Goal: Task Accomplishment & Management: Use online tool/utility

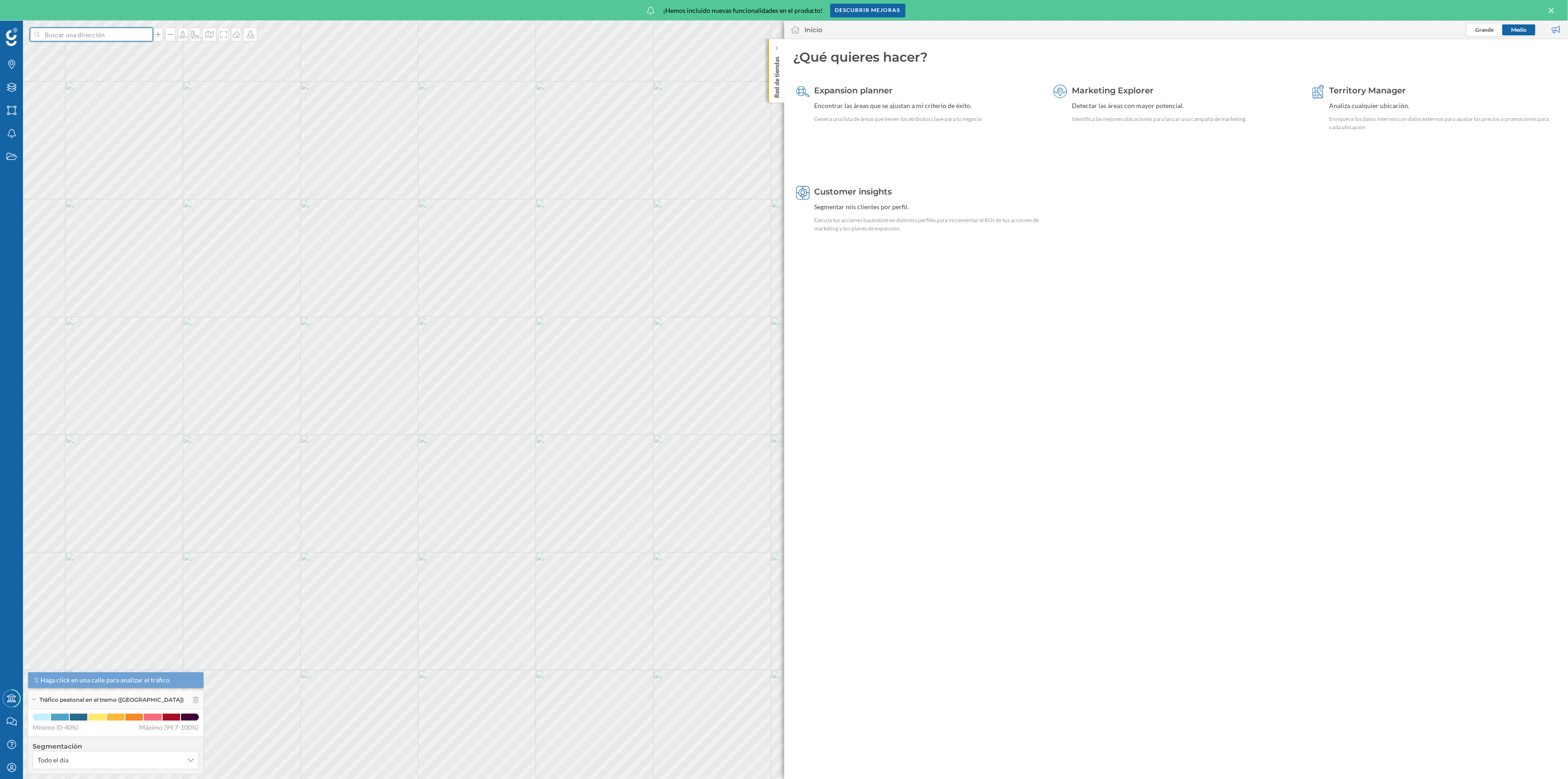
click at [80, 37] on input at bounding box center [91, 34] width 103 height 14
paste input "Marina de Bonaire"
type input "Marina de Bonaire"
click at [89, 52] on b "Marina de Bonaire" at bounding box center [74, 50] width 55 height 8
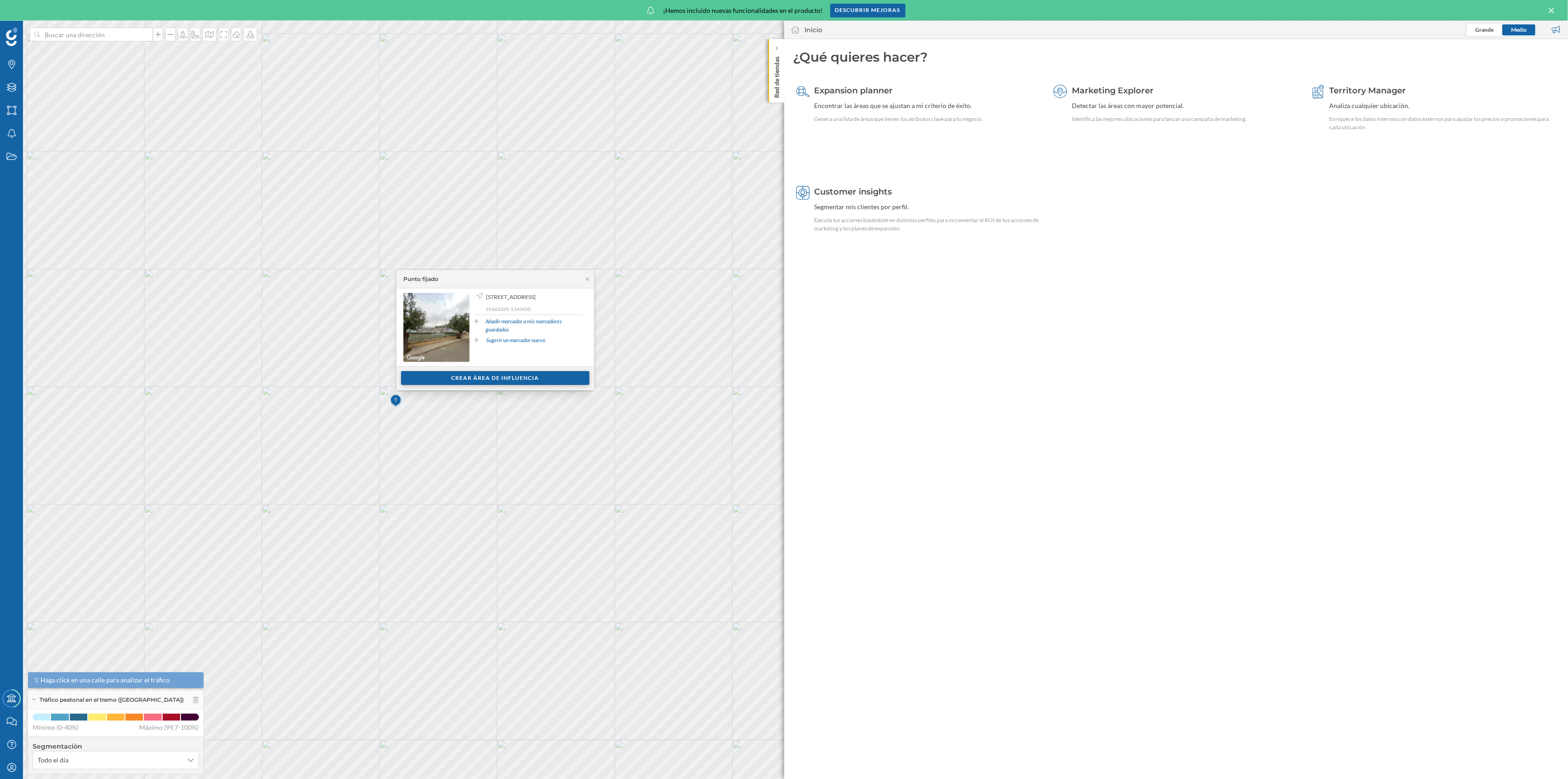
click at [487, 373] on div "Crear área de influencia" at bounding box center [495, 378] width 188 height 14
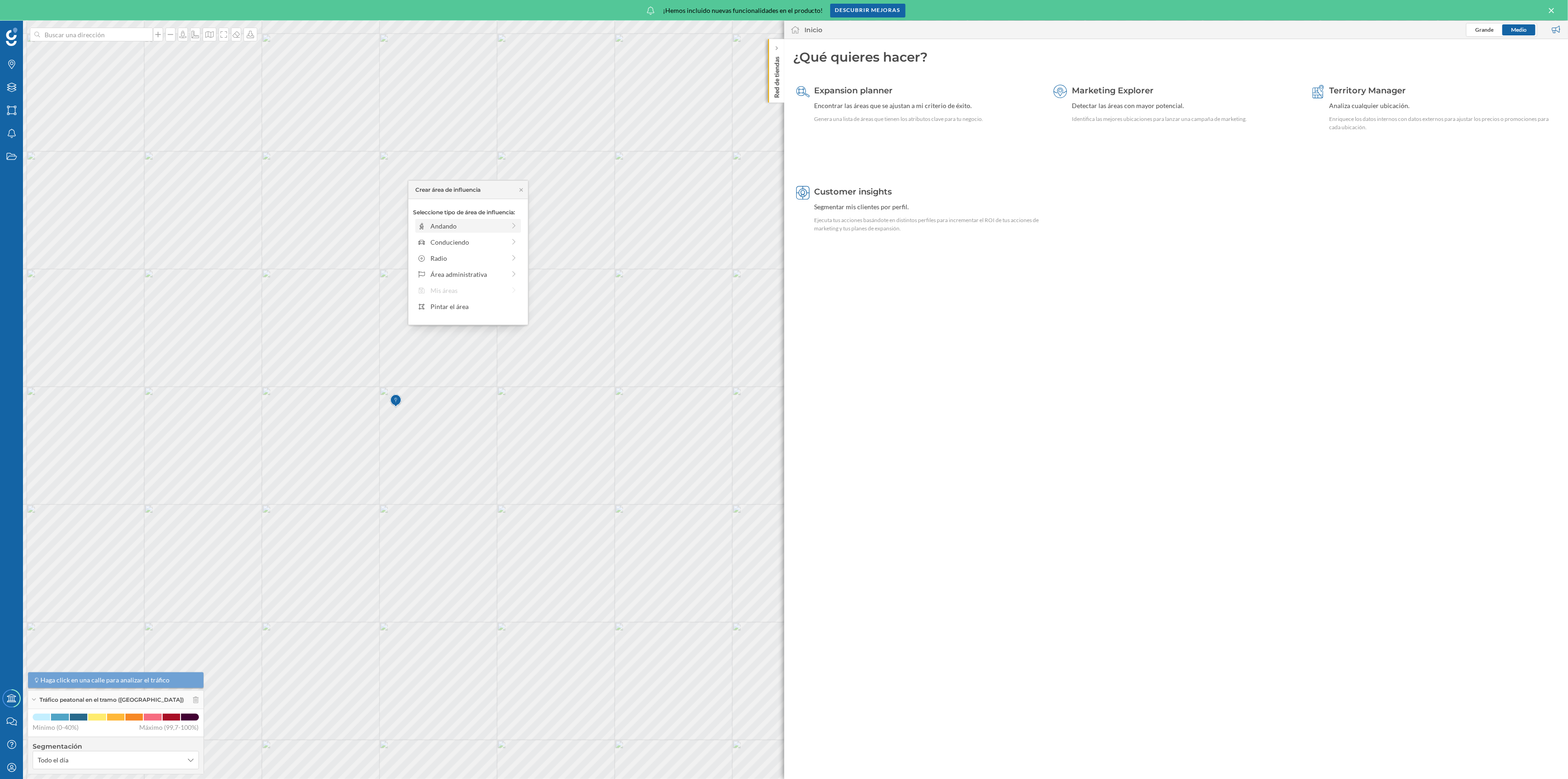
click at [500, 224] on div "Andando" at bounding box center [467, 226] width 75 height 10
drag, startPoint x: 427, startPoint y: 235, endPoint x: 500, endPoint y: 238, distance: 73.1
click at [500, 238] on div at bounding box center [499, 238] width 9 height 9
click at [501, 298] on div "Crear área de influencia" at bounding box center [468, 291] width 97 height 14
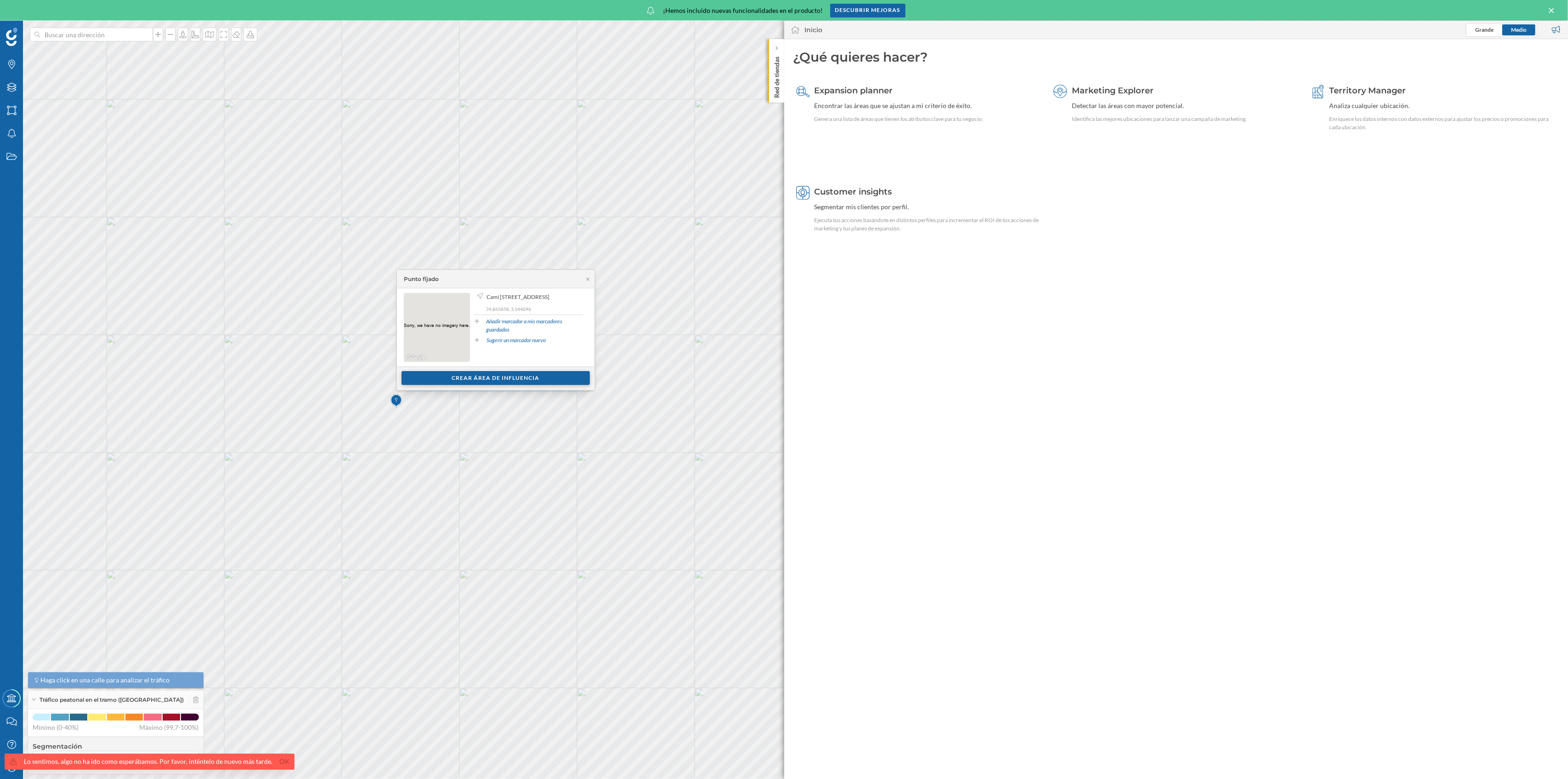
click at [475, 377] on div "Crear área de influencia" at bounding box center [495, 378] width 188 height 14
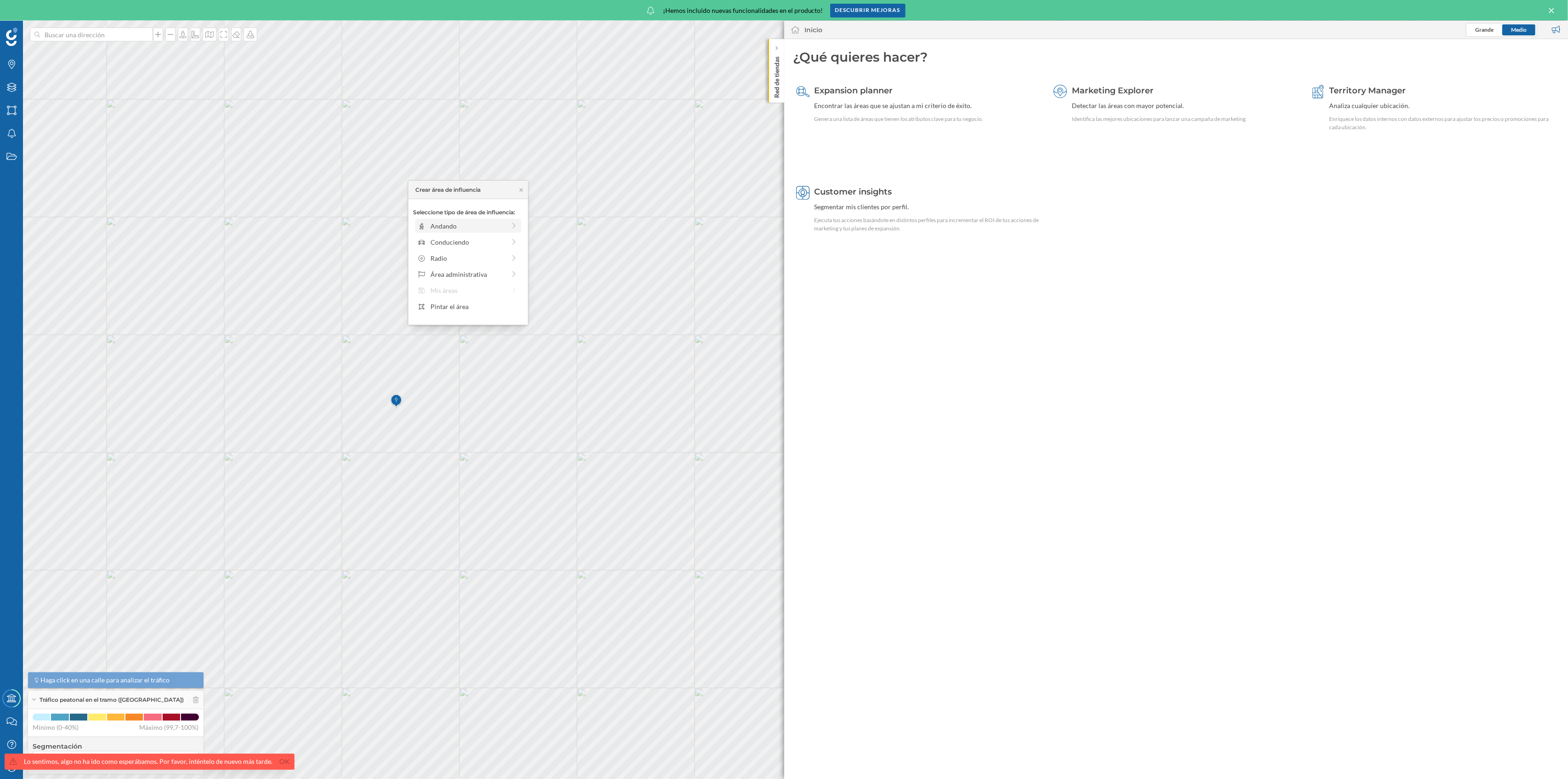
click at [493, 227] on div "Andando" at bounding box center [467, 226] width 75 height 10
click at [436, 264] on div "0 min - 3 min" at bounding box center [468, 267] width 110 height 9
drag, startPoint x: 425, startPoint y: 236, endPoint x: 498, endPoint y: 247, distance: 73.8
click at [498, 247] on div "Distancia andando desde el punto: 0 min. 3 min. 4 min. 5 min. 6 min. 7 min. 8 m…" at bounding box center [468, 239] width 110 height 63
click at [489, 294] on div "Crear área de influencia" at bounding box center [468, 291] width 110 height 14
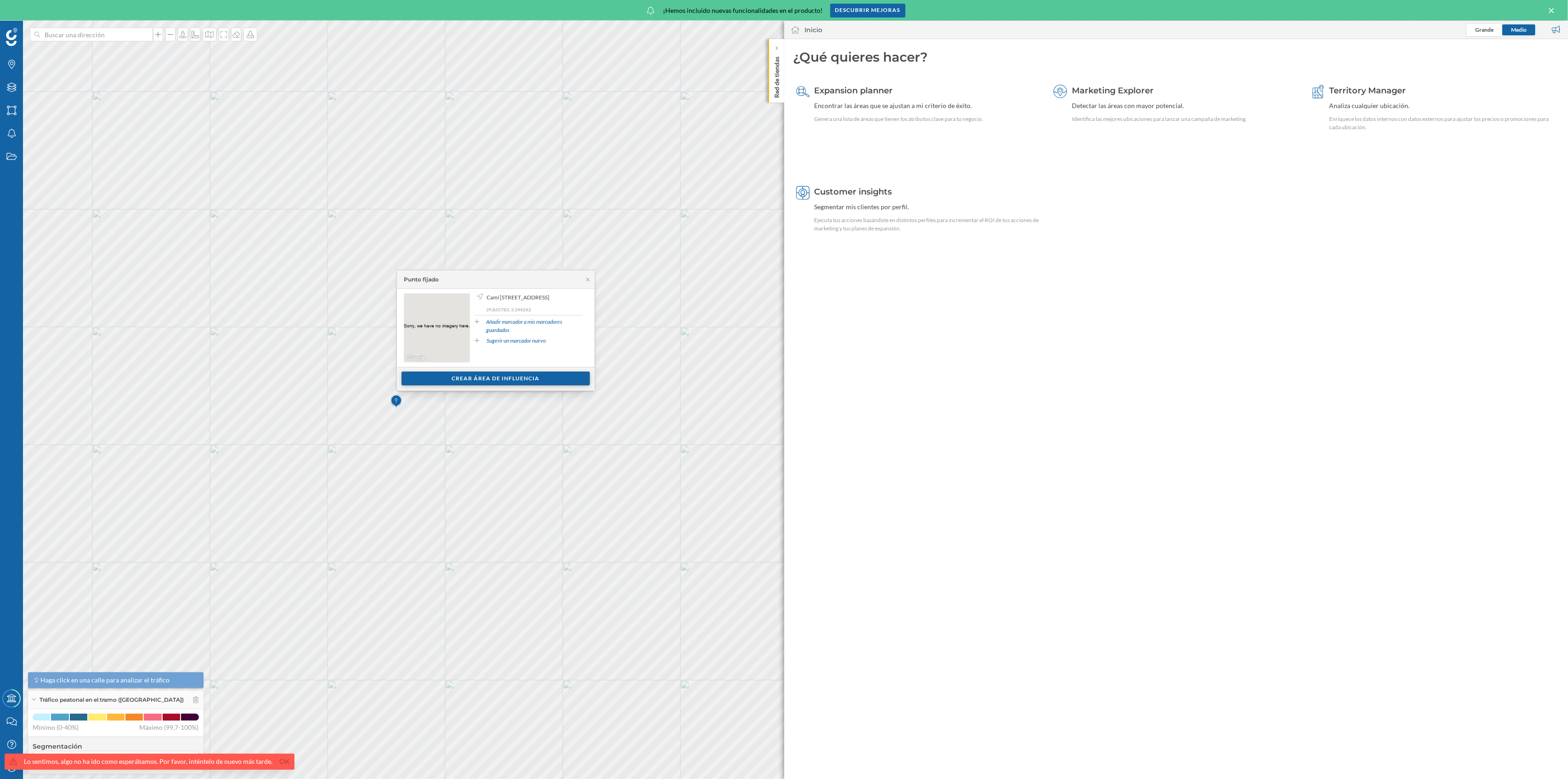
click at [507, 376] on div "Crear área de influencia" at bounding box center [495, 378] width 188 height 14
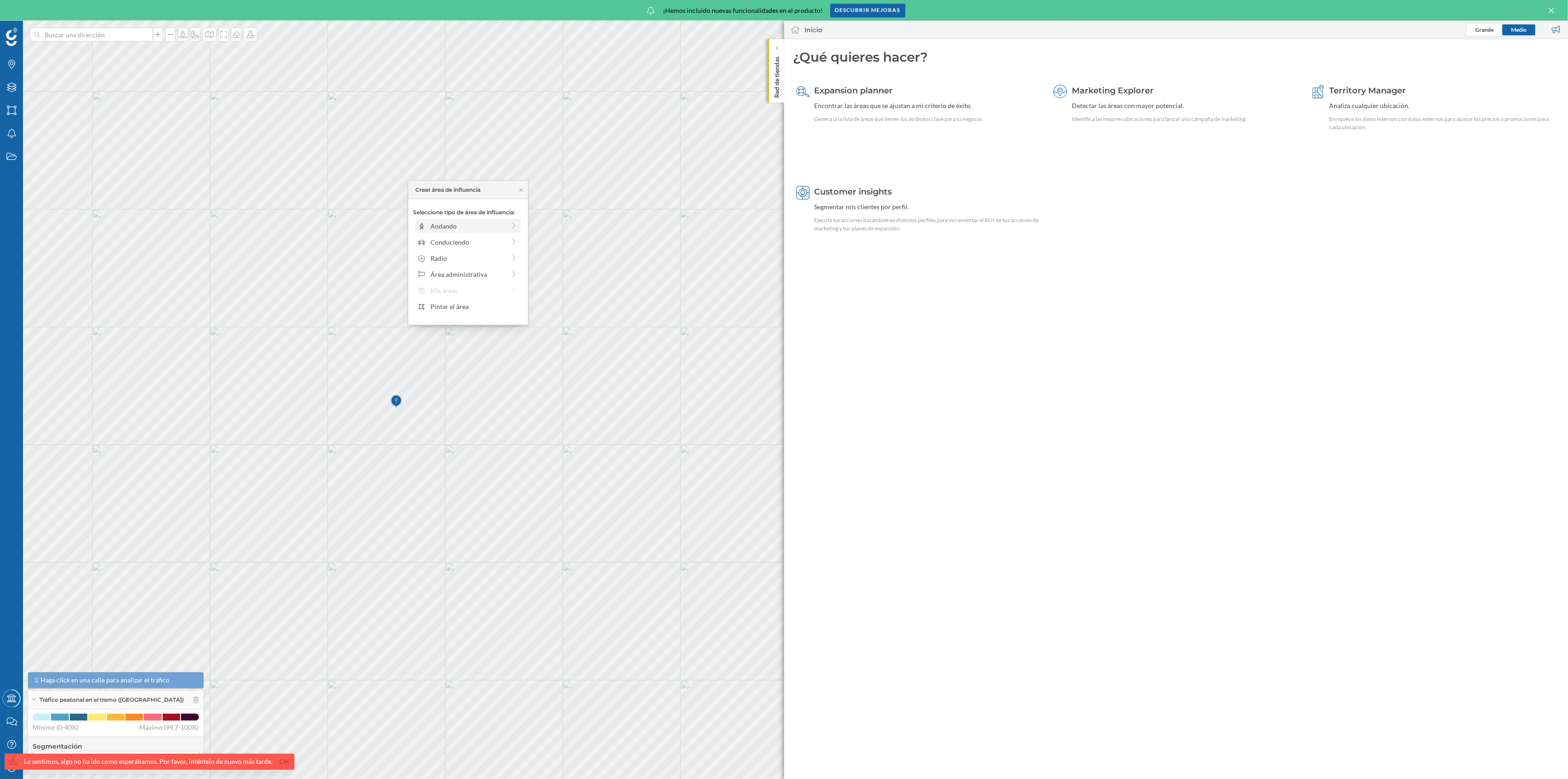
click at [499, 226] on div "Andando" at bounding box center [467, 226] width 75 height 10
click at [486, 242] on div "0 min. 3 min. 4 min. 5 min. 6 min. 7 min. 8 min. 9 min. 10 min. 11 min. 12 min.…" at bounding box center [469, 238] width 102 height 12
drag, startPoint x: 491, startPoint y: 240, endPoint x: 503, endPoint y: 240, distance: 12.0
click at [499, 240] on div at bounding box center [494, 238] width 9 height 9
click at [503, 240] on div at bounding box center [500, 238] width 9 height 9
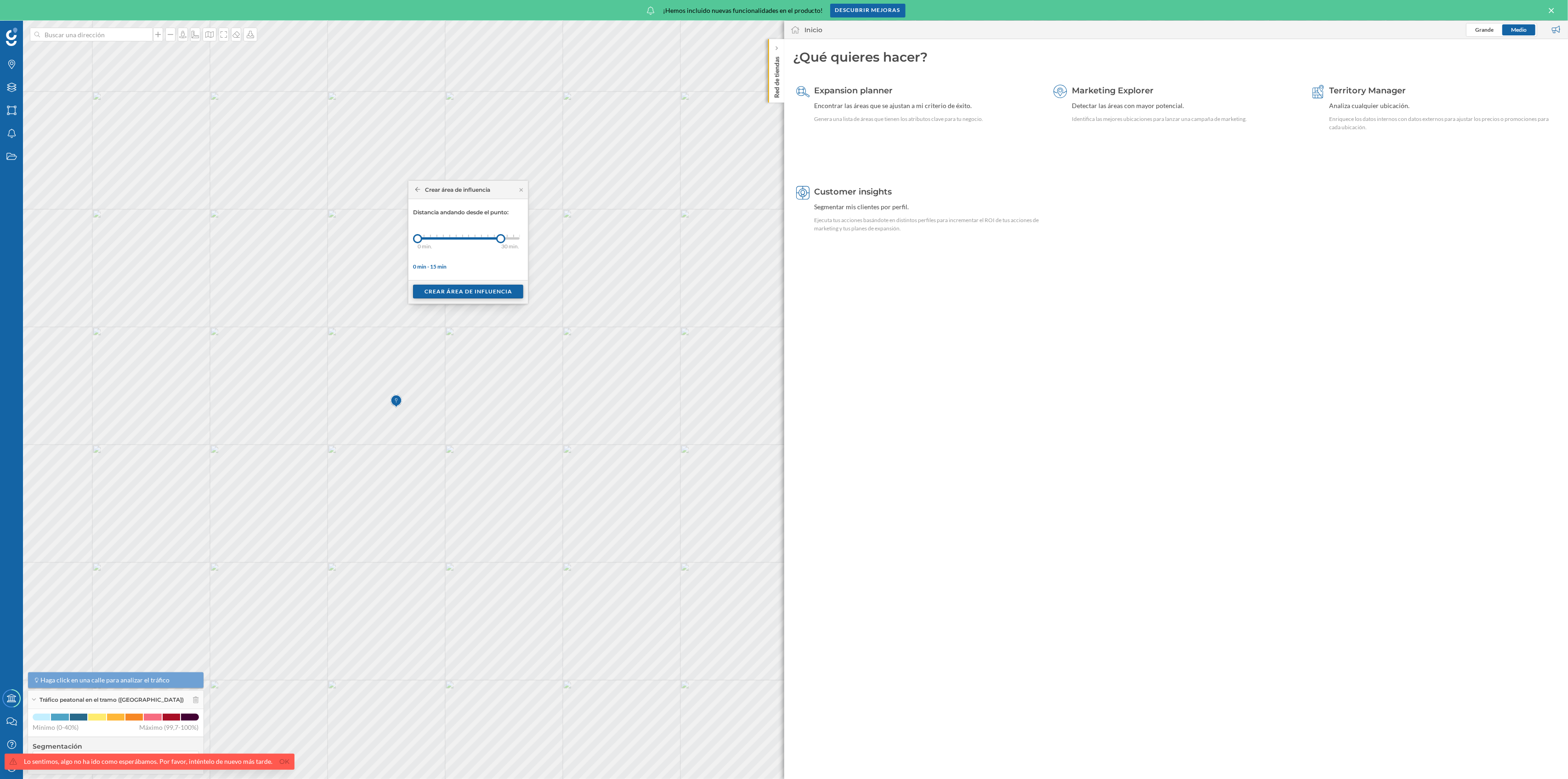
click at [508, 287] on div "Crear área de influencia" at bounding box center [468, 291] width 110 height 14
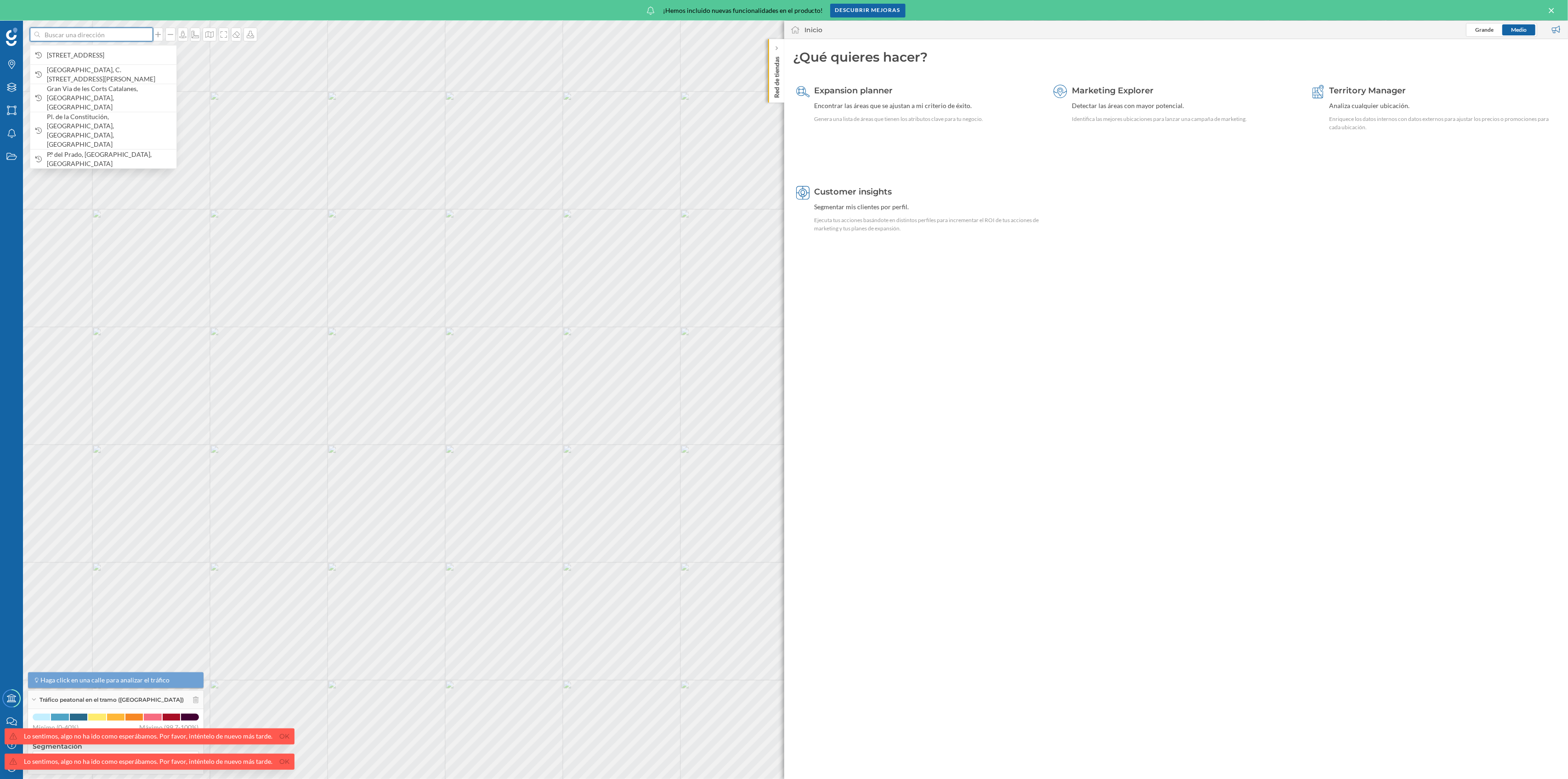
click at [87, 37] on input at bounding box center [91, 34] width 103 height 14
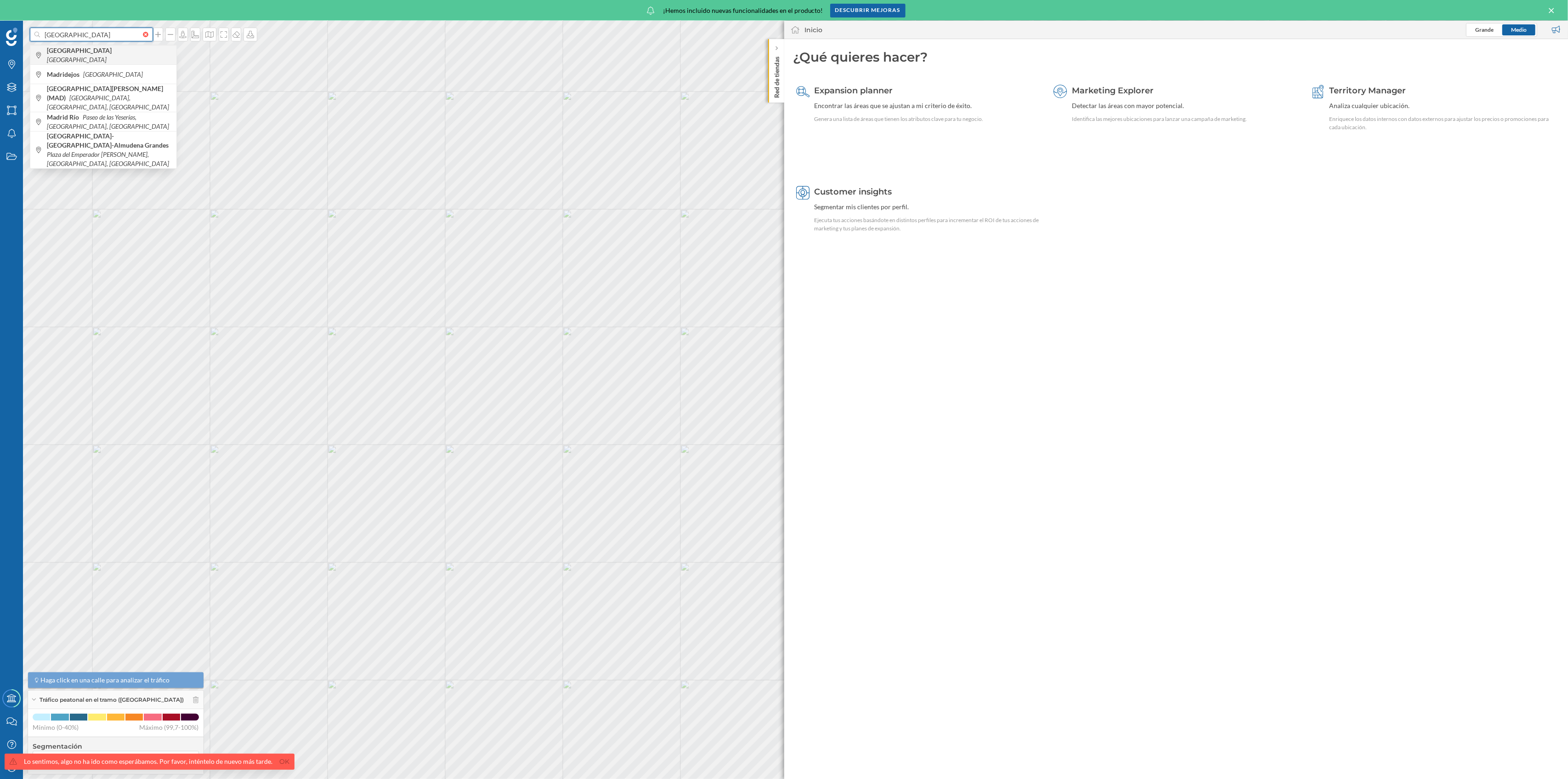
type input "[GEOGRAPHIC_DATA]"
click at [129, 59] on span "[GEOGRAPHIC_DATA] [GEOGRAPHIC_DATA]" at bounding box center [109, 55] width 125 height 18
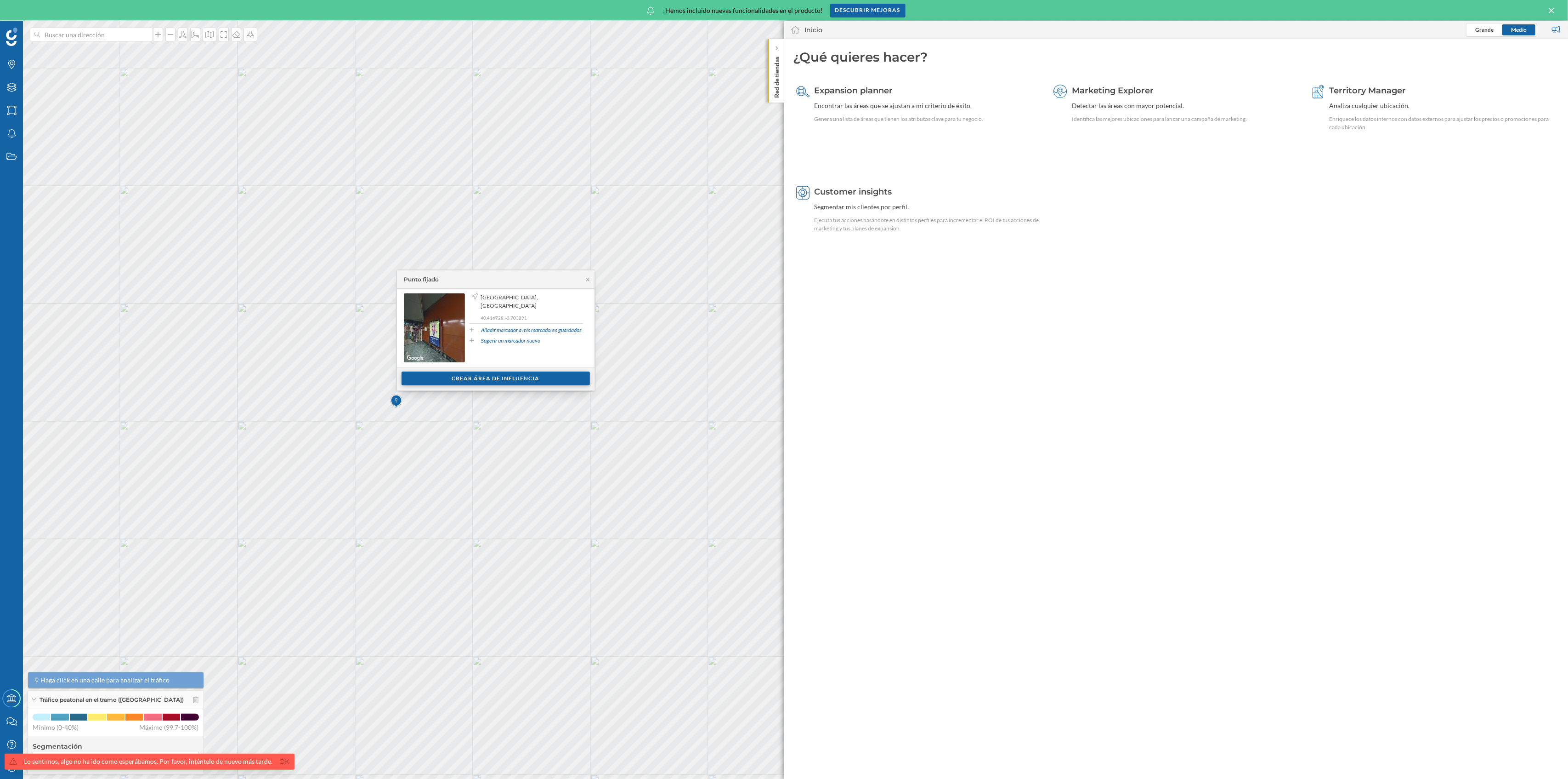
click at [494, 379] on div "Crear área de influencia" at bounding box center [495, 378] width 188 height 14
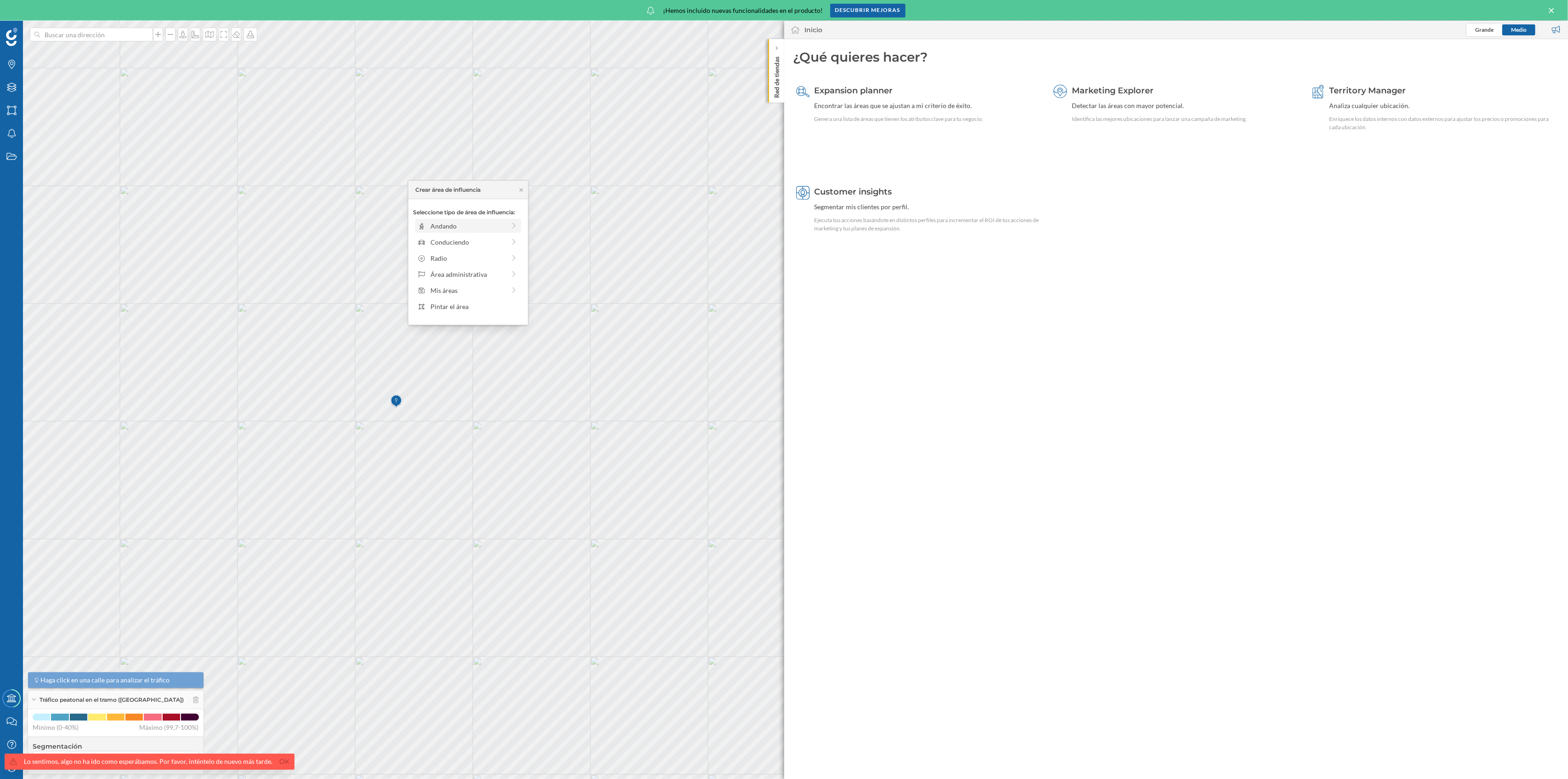
click at [473, 228] on div "Andando" at bounding box center [467, 226] width 75 height 10
drag, startPoint x: 424, startPoint y: 243, endPoint x: 499, endPoint y: 243, distance: 75.0
click at [499, 243] on div at bounding box center [498, 238] width 9 height 9
click at [489, 287] on div "Crear área de influencia" at bounding box center [468, 291] width 110 height 14
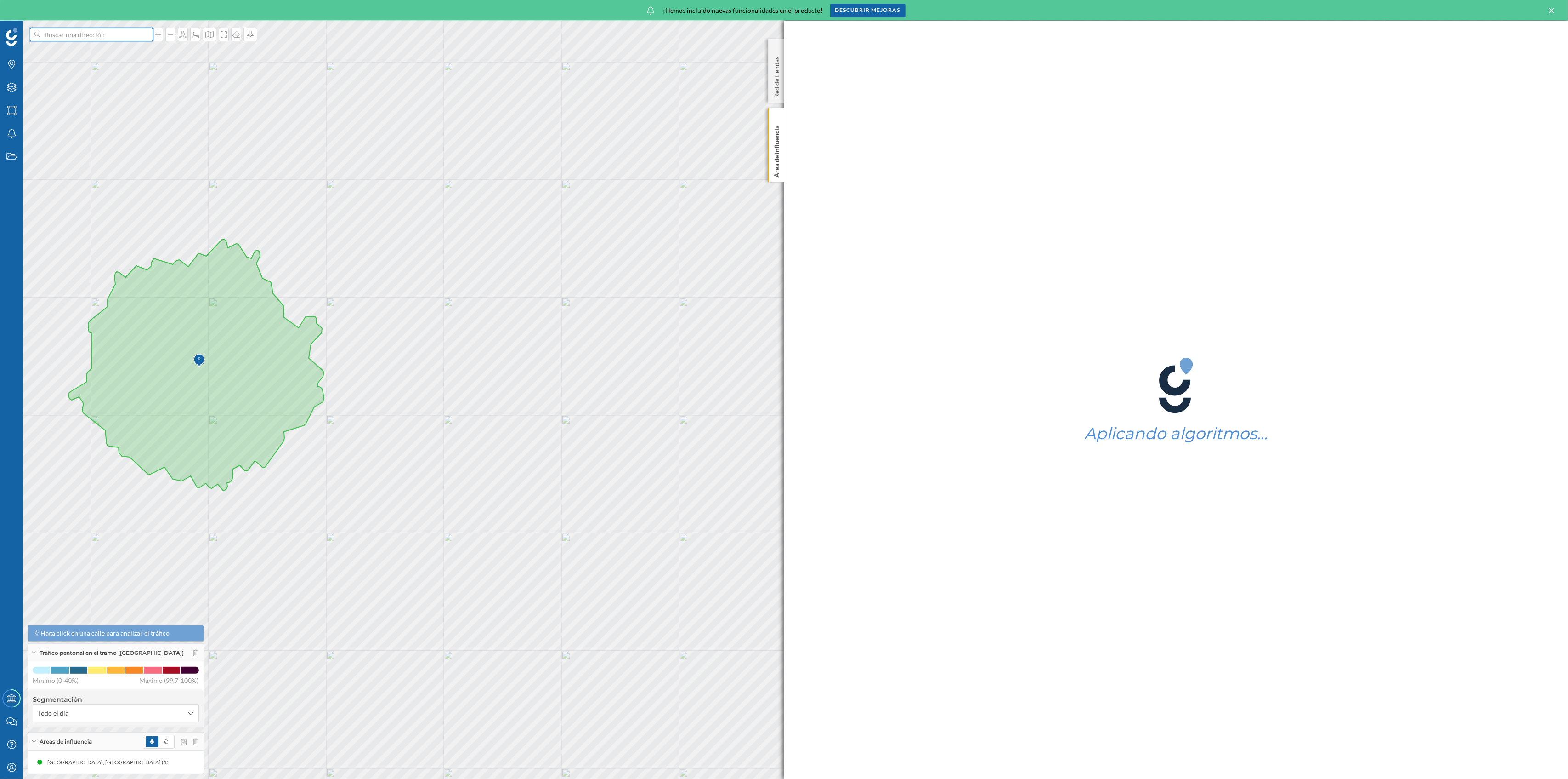
click at [123, 35] on input at bounding box center [91, 34] width 103 height 14
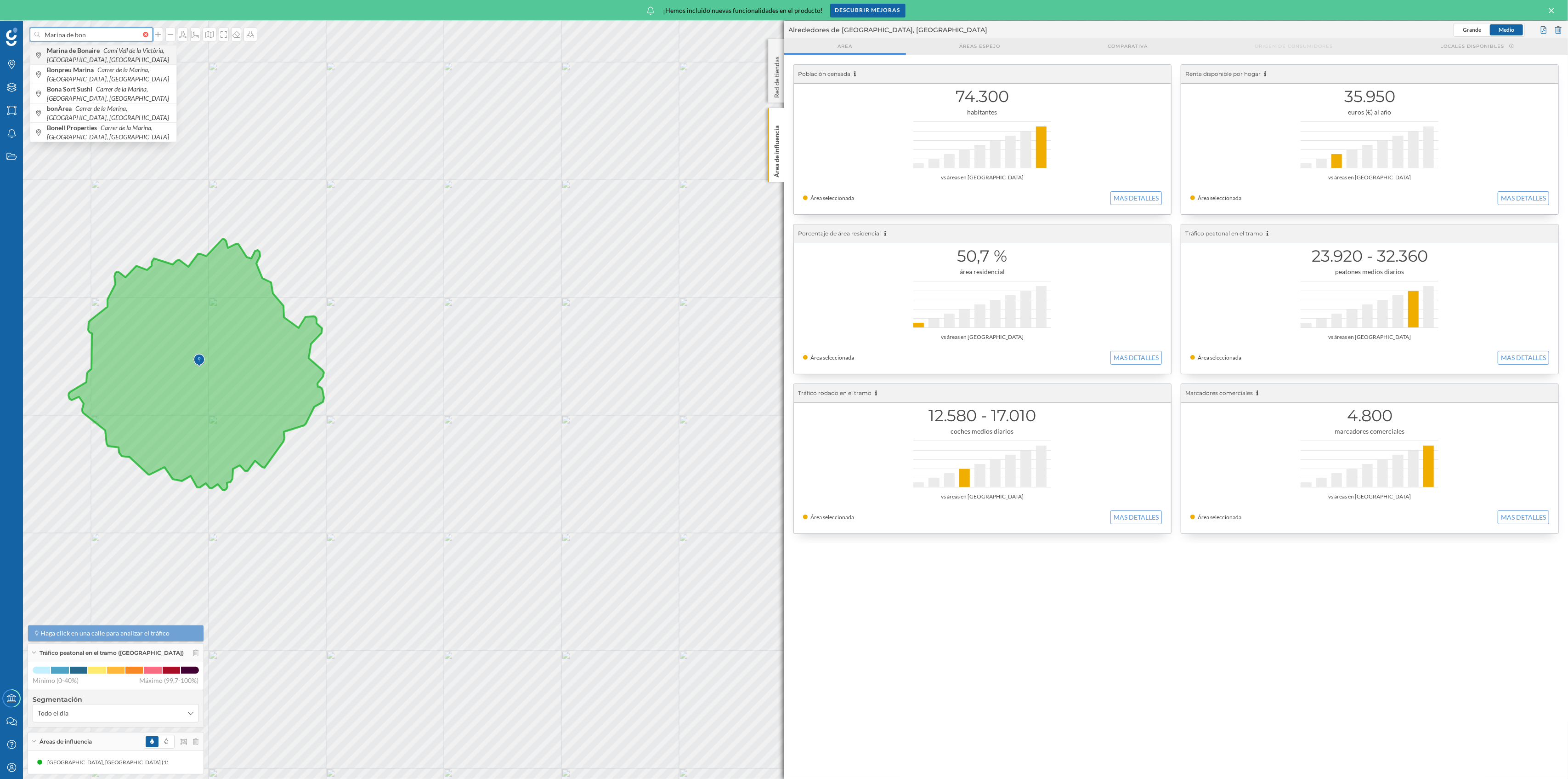
type input "Marina de bon"
click at [134, 55] on span "Marina de Bonaire Camí [GEOGRAPHIC_DATA], [GEOGRAPHIC_DATA], [GEOGRAPHIC_DATA]" at bounding box center [109, 55] width 125 height 18
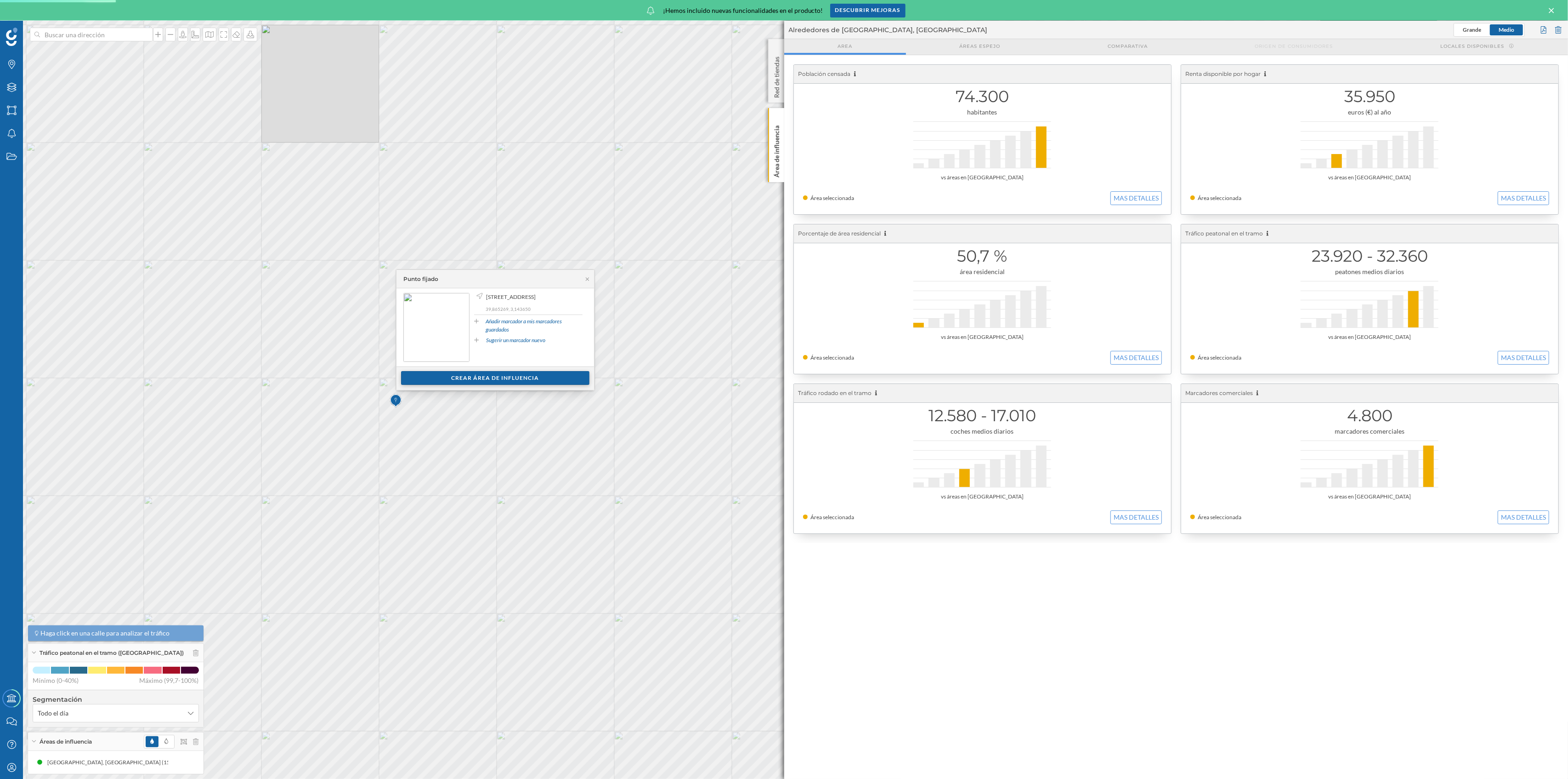
click at [436, 375] on div "Crear área de influencia" at bounding box center [495, 378] width 188 height 14
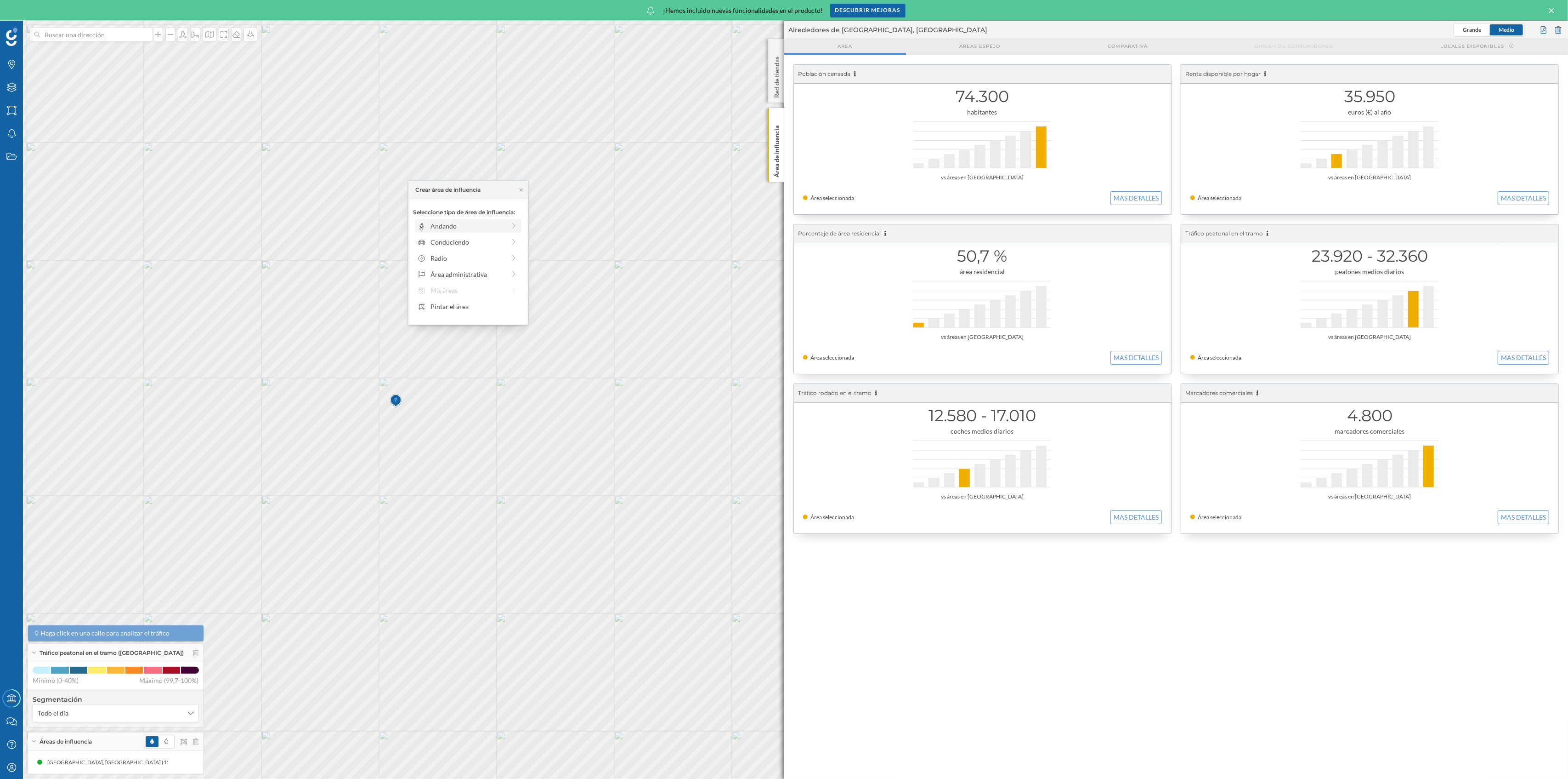
click at [497, 227] on div "Andando" at bounding box center [467, 226] width 75 height 10
click at [417, 236] on div at bounding box center [418, 238] width 9 height 9
drag, startPoint x: 423, startPoint y: 238, endPoint x: 458, endPoint y: 245, distance: 35.7
click at [458, 245] on div "Distancia andando desde el punto: 0 min. 3 min. 4 min. 5 min. 6 min. 7 min. 8 m…" at bounding box center [468, 239] width 110 height 63
drag, startPoint x: 457, startPoint y: 236, endPoint x: 502, endPoint y: 236, distance: 45.0
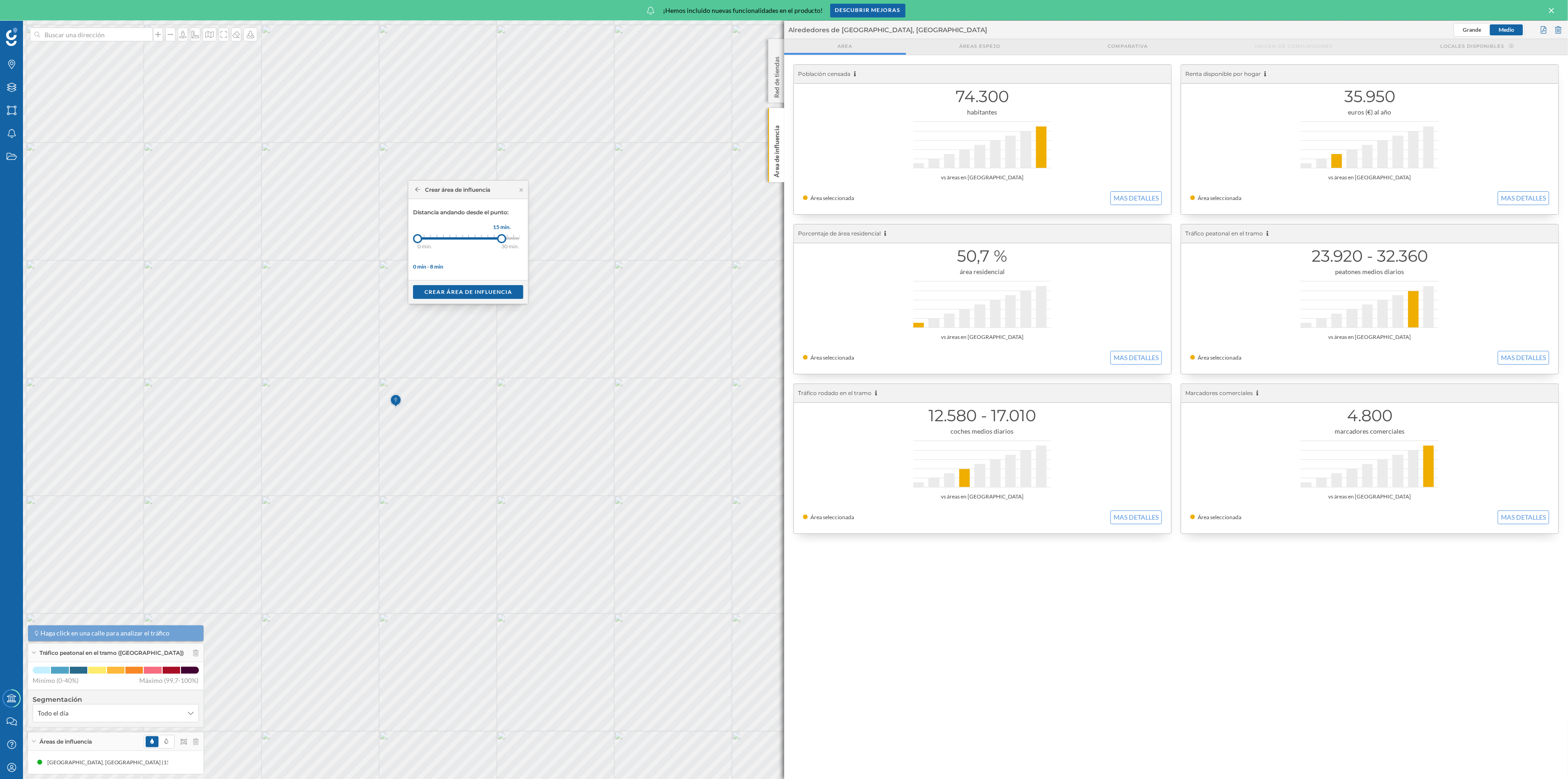
click at [502, 236] on div at bounding box center [502, 238] width 9 height 9
click at [486, 292] on div "Crear área de influencia" at bounding box center [468, 291] width 110 height 14
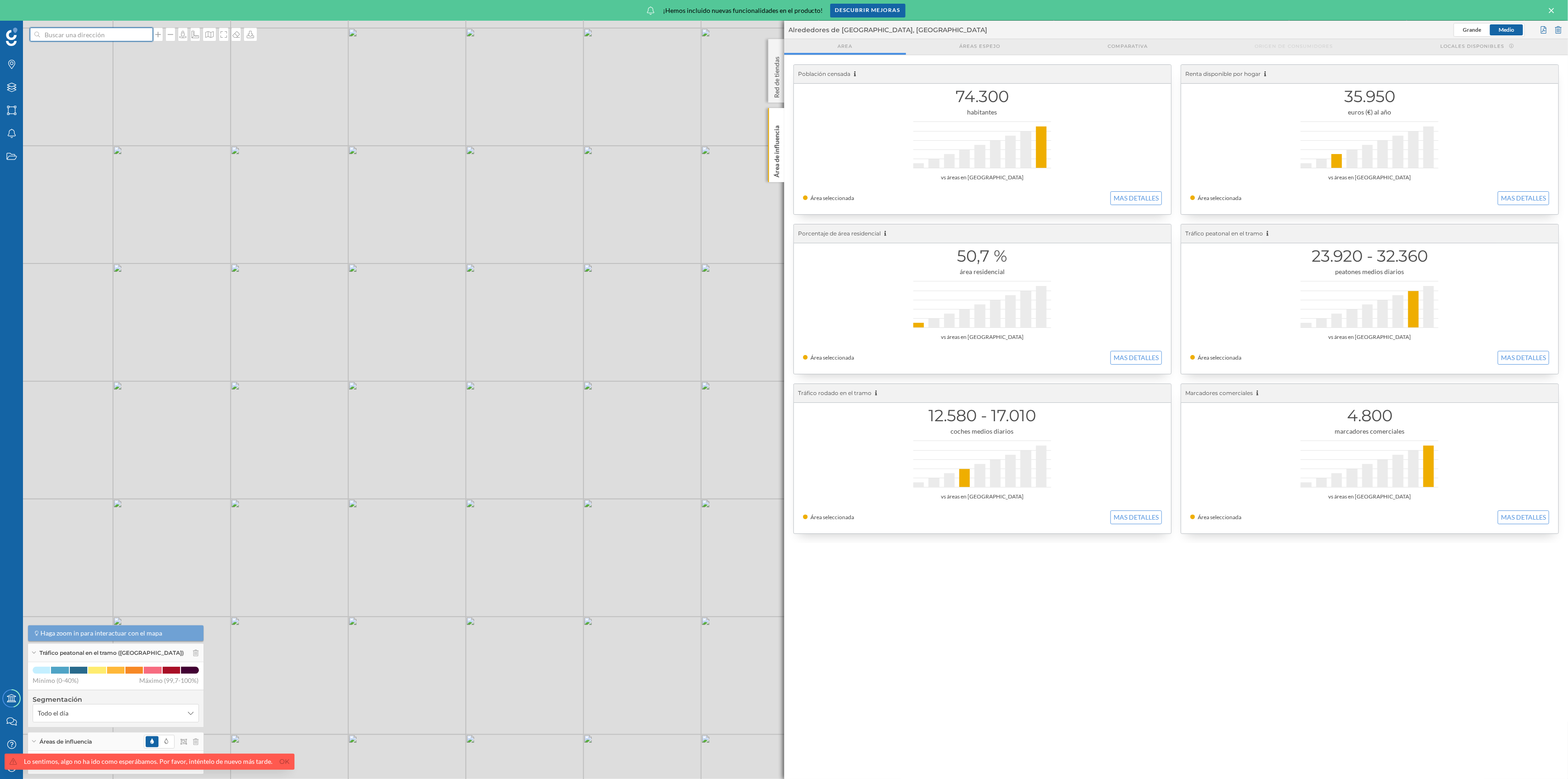
click at [83, 29] on input at bounding box center [91, 34] width 103 height 14
drag, startPoint x: 436, startPoint y: 396, endPoint x: 570, endPoint y: 412, distance: 135.0
click at [570, 412] on div "© Mapbox © OpenStreetMap Improve this map" at bounding box center [784, 400] width 1568 height 758
click at [121, 43] on div "© Mapbox © OpenStreetMap Improve this map" at bounding box center [784, 400] width 1568 height 758
click at [108, 34] on input at bounding box center [91, 34] width 103 height 14
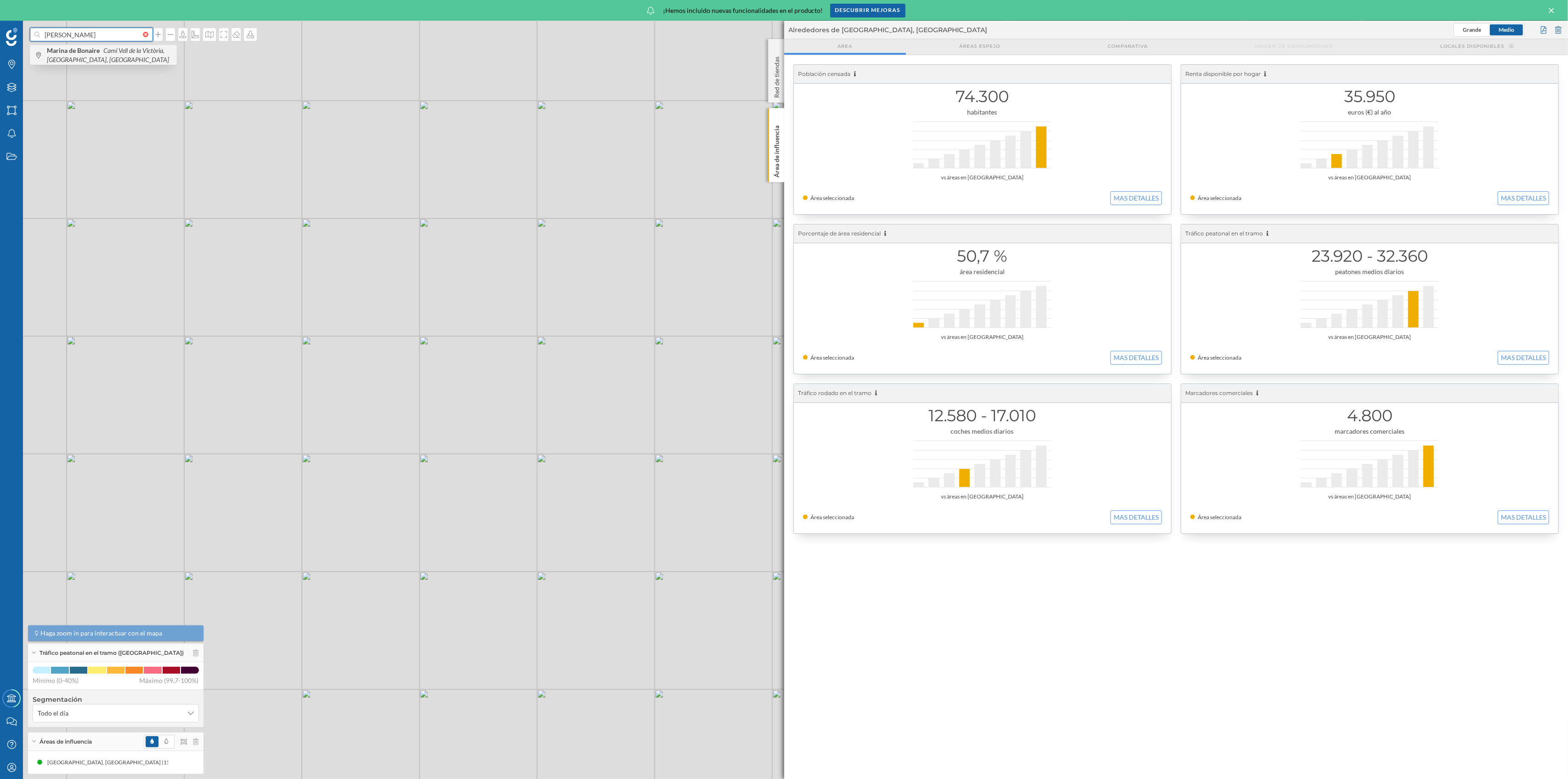
type input "[PERSON_NAME]"
click at [105, 59] on span "Marina de Bonaire Camí [GEOGRAPHIC_DATA], [GEOGRAPHIC_DATA], [GEOGRAPHIC_DATA]" at bounding box center [109, 55] width 125 height 18
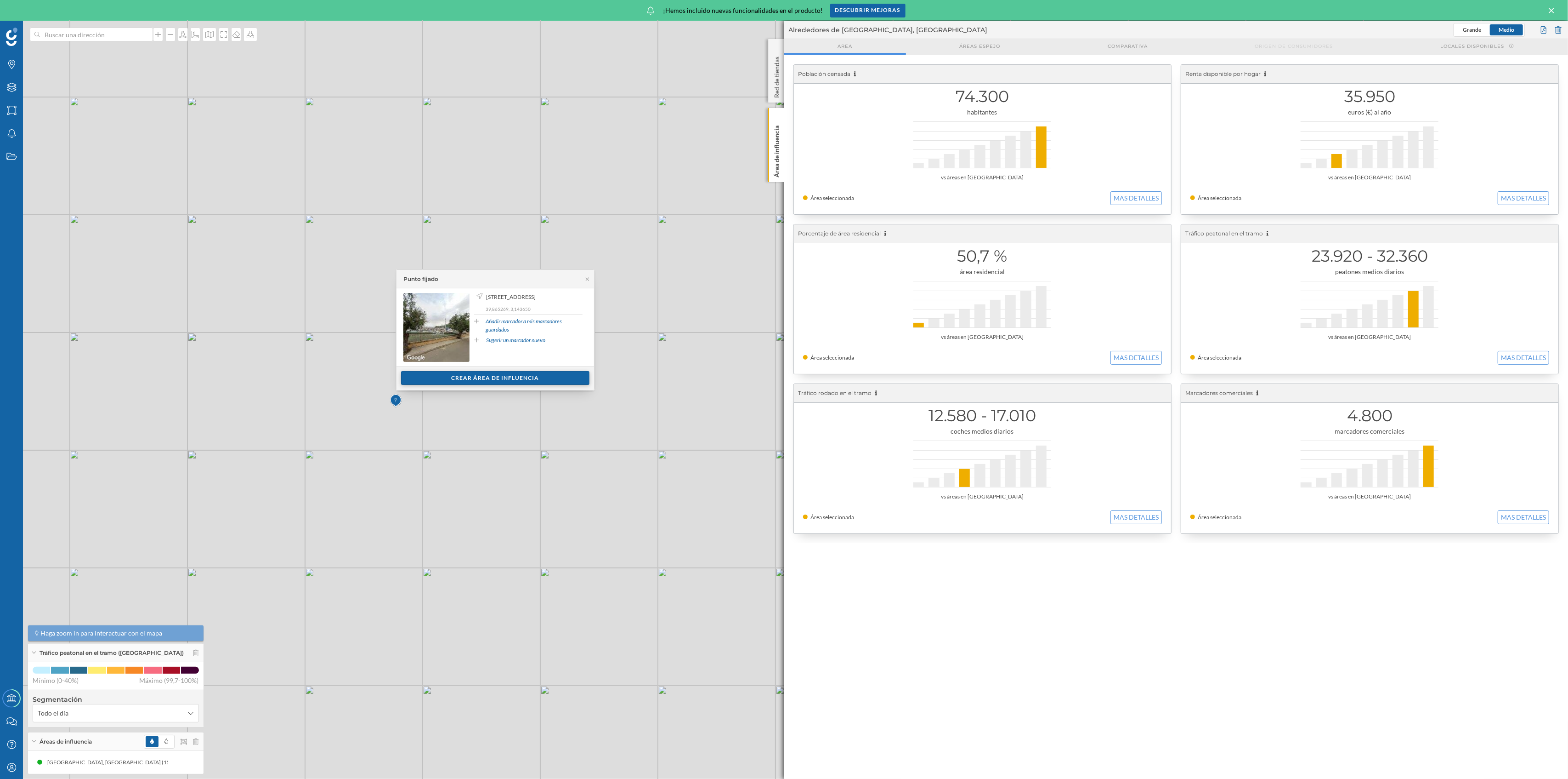
click at [498, 375] on div "Crear área de influencia" at bounding box center [495, 378] width 188 height 14
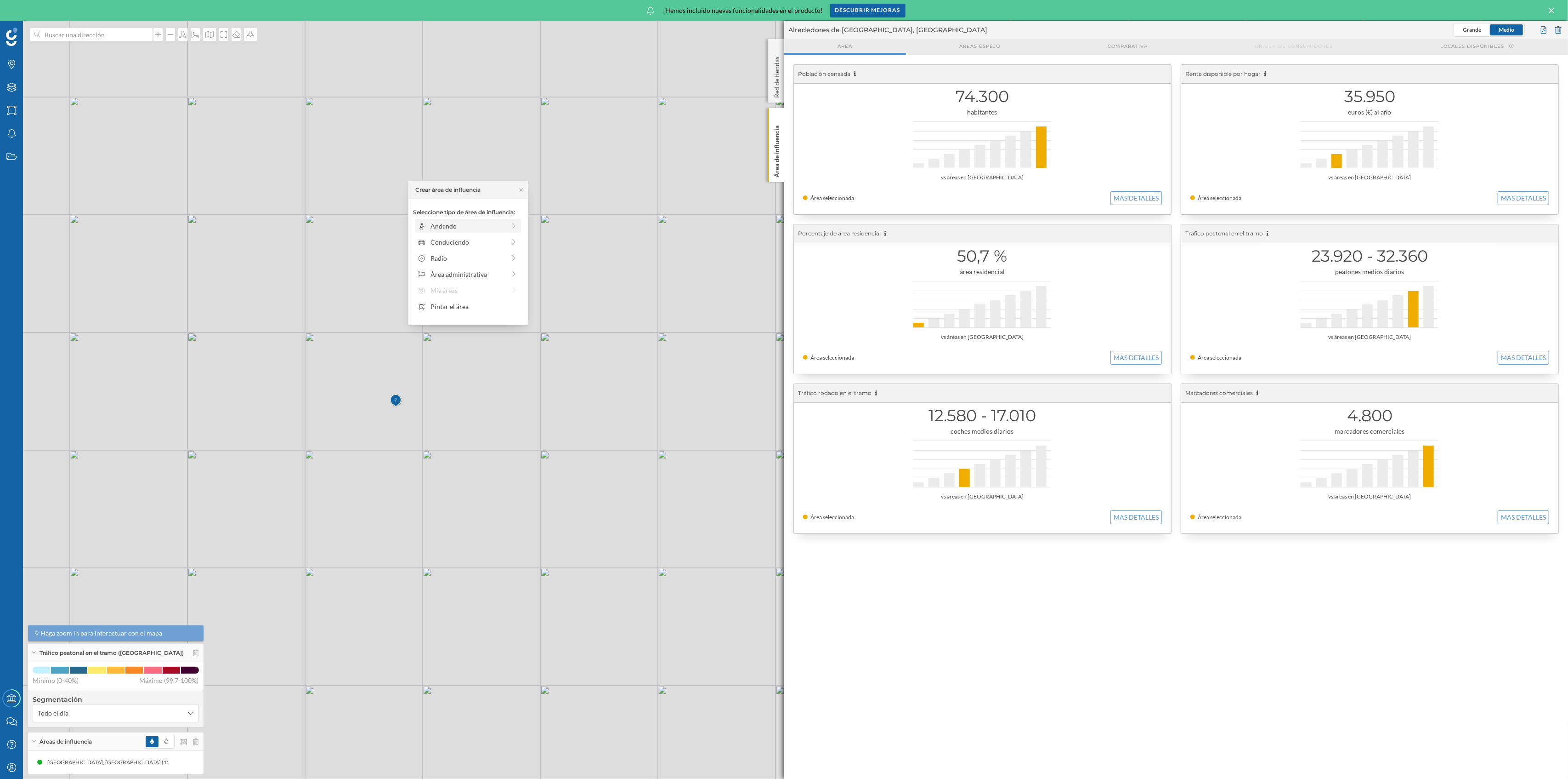
click at [492, 224] on div "Andando" at bounding box center [467, 226] width 75 height 10
drag, startPoint x: 425, startPoint y: 238, endPoint x: 464, endPoint y: 244, distance: 39.5
click at [464, 244] on div "0 min. 3 min. 4 min. 5 min. 6 min. 7 min. 8 min. 9 min. 10 min. 11 min. 12 min.…" at bounding box center [469, 238] width 102 height 12
drag, startPoint x: 465, startPoint y: 241, endPoint x: 488, endPoint y: 240, distance: 23.0
click at [488, 240] on div at bounding box center [486, 238] width 9 height 9
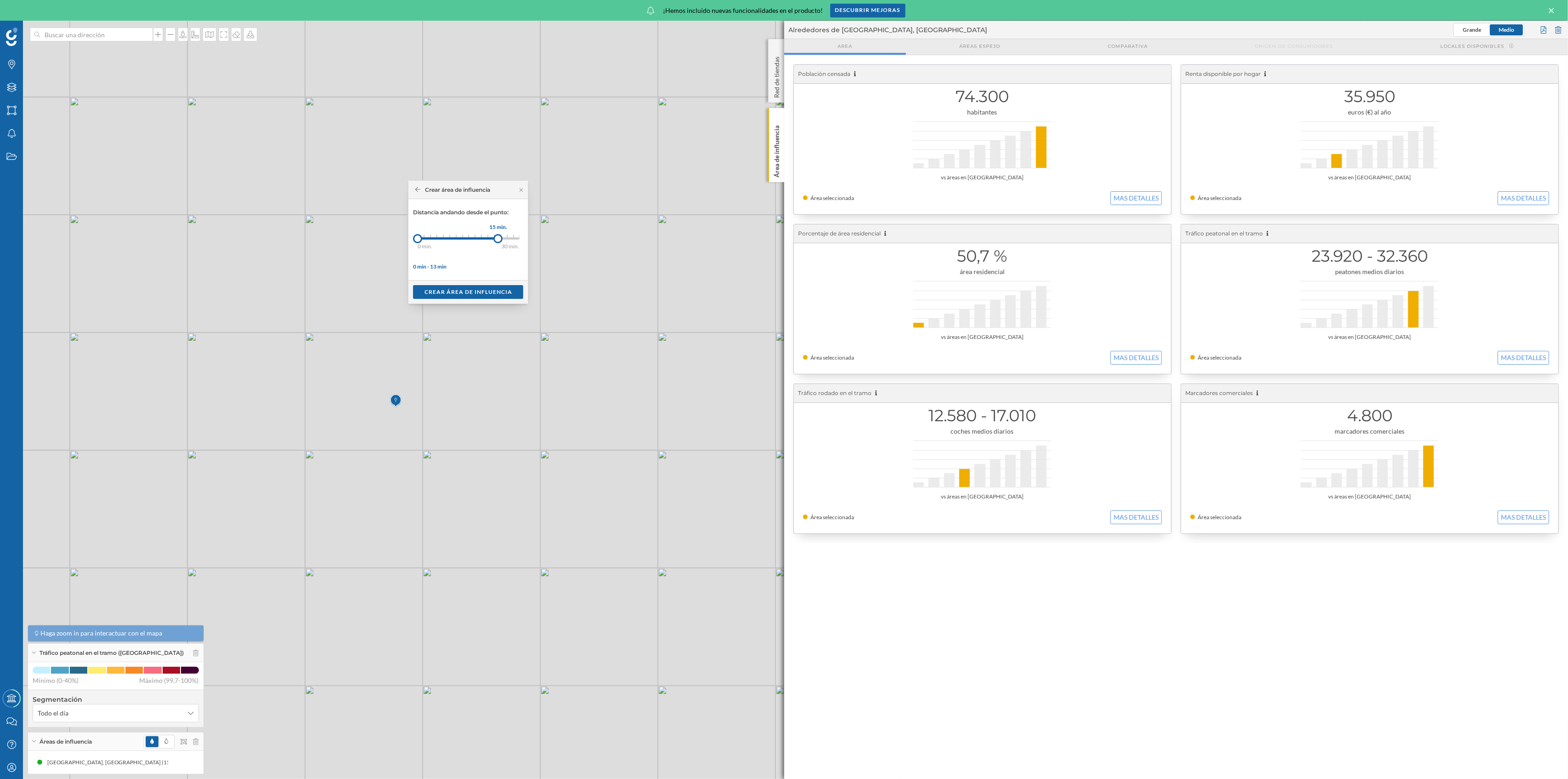
drag, startPoint x: 489, startPoint y: 238, endPoint x: 499, endPoint y: 238, distance: 10.0
click at [499, 238] on div at bounding box center [498, 238] width 9 height 9
click at [488, 295] on div "Crear área de influencia" at bounding box center [468, 291] width 110 height 14
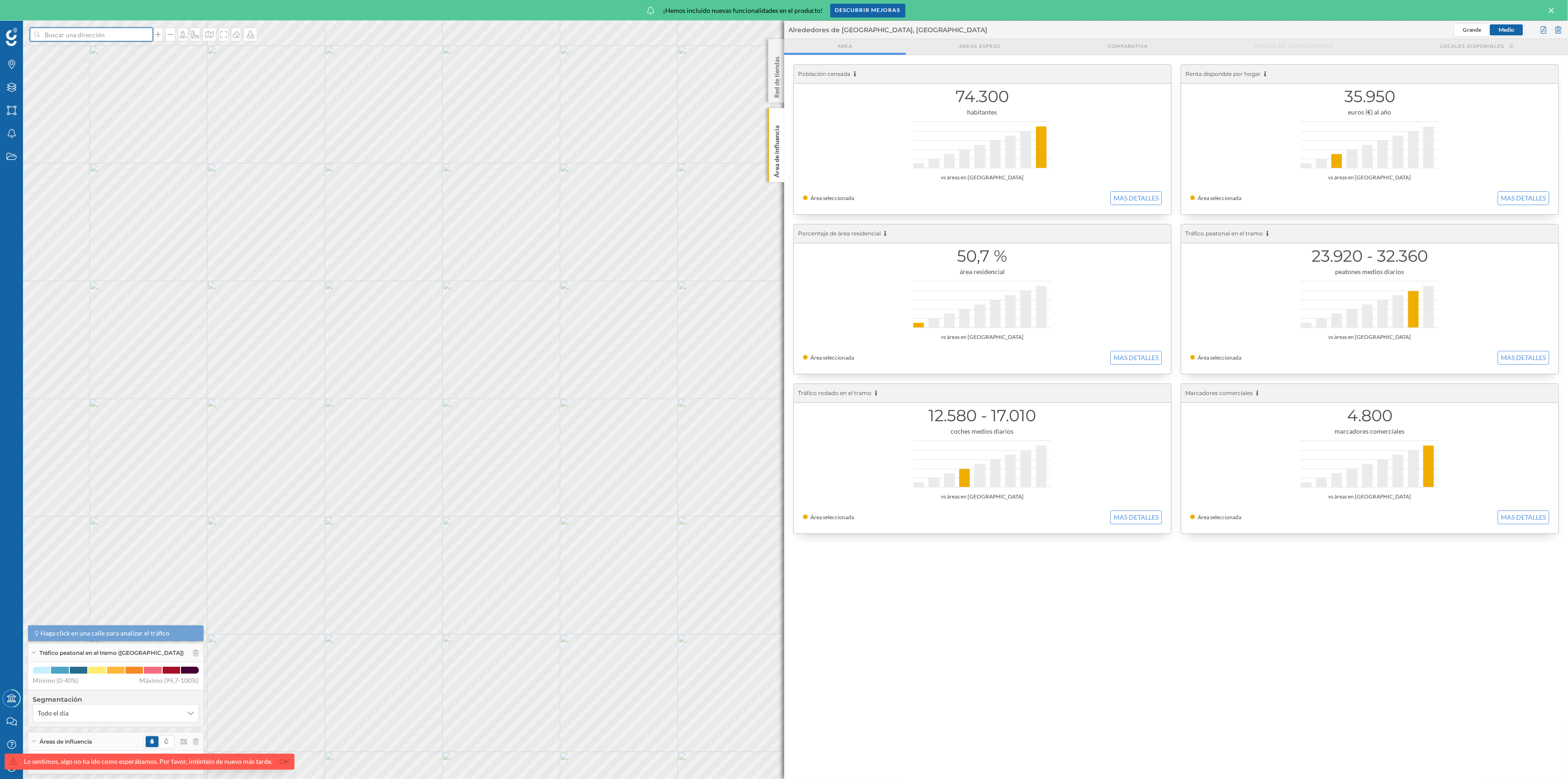
click at [130, 38] on input at bounding box center [91, 34] width 103 height 14
paste input "[PERSON_NAME] CN Villajoyosa"
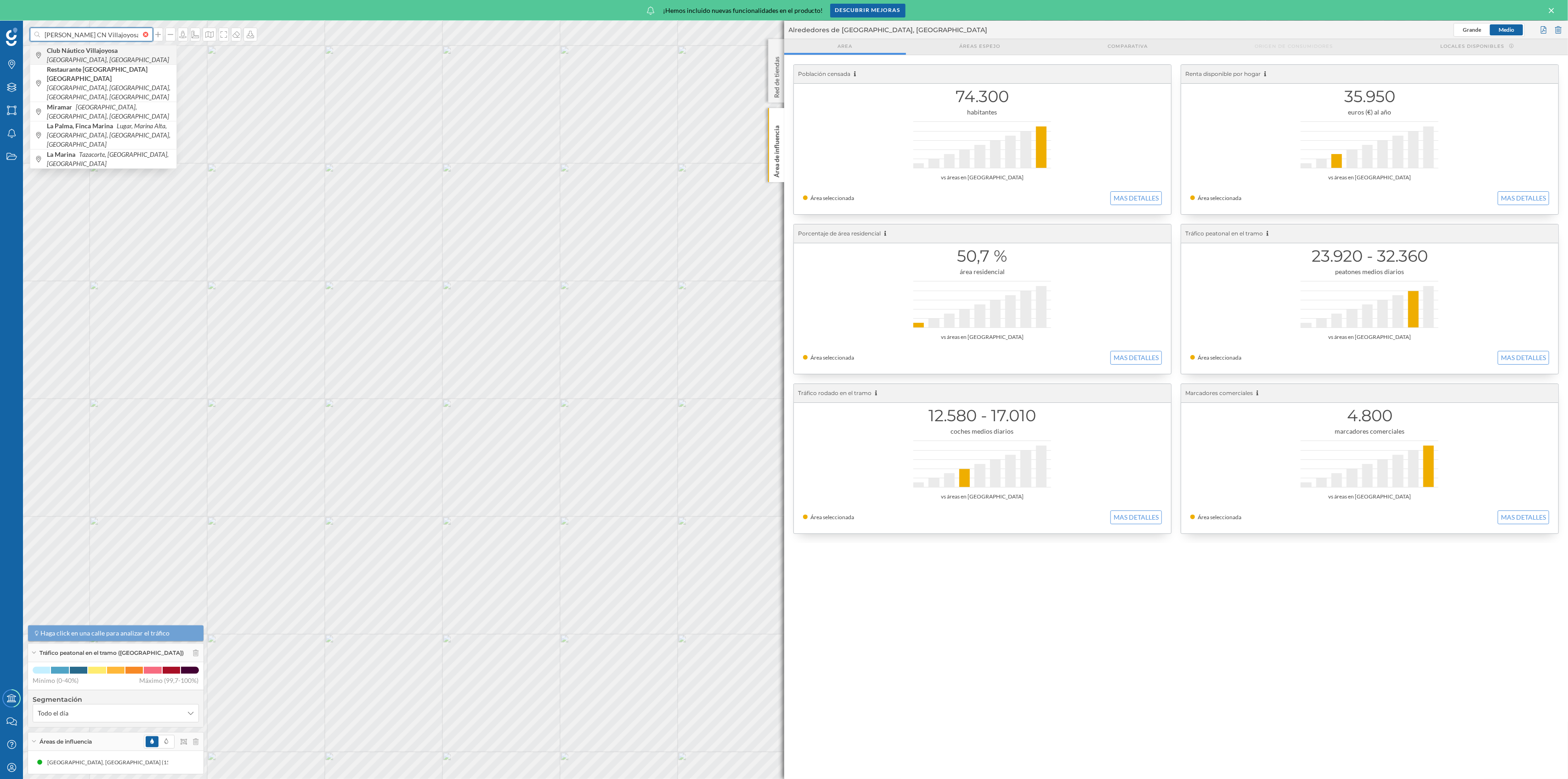
type input "[PERSON_NAME] CN Villajoyosa"
click at [129, 56] on span "Club Náutico Villajoyosa [GEOGRAPHIC_DATA], [GEOGRAPHIC_DATA], [GEOGRAPHIC_DATA]" at bounding box center [109, 55] width 125 height 18
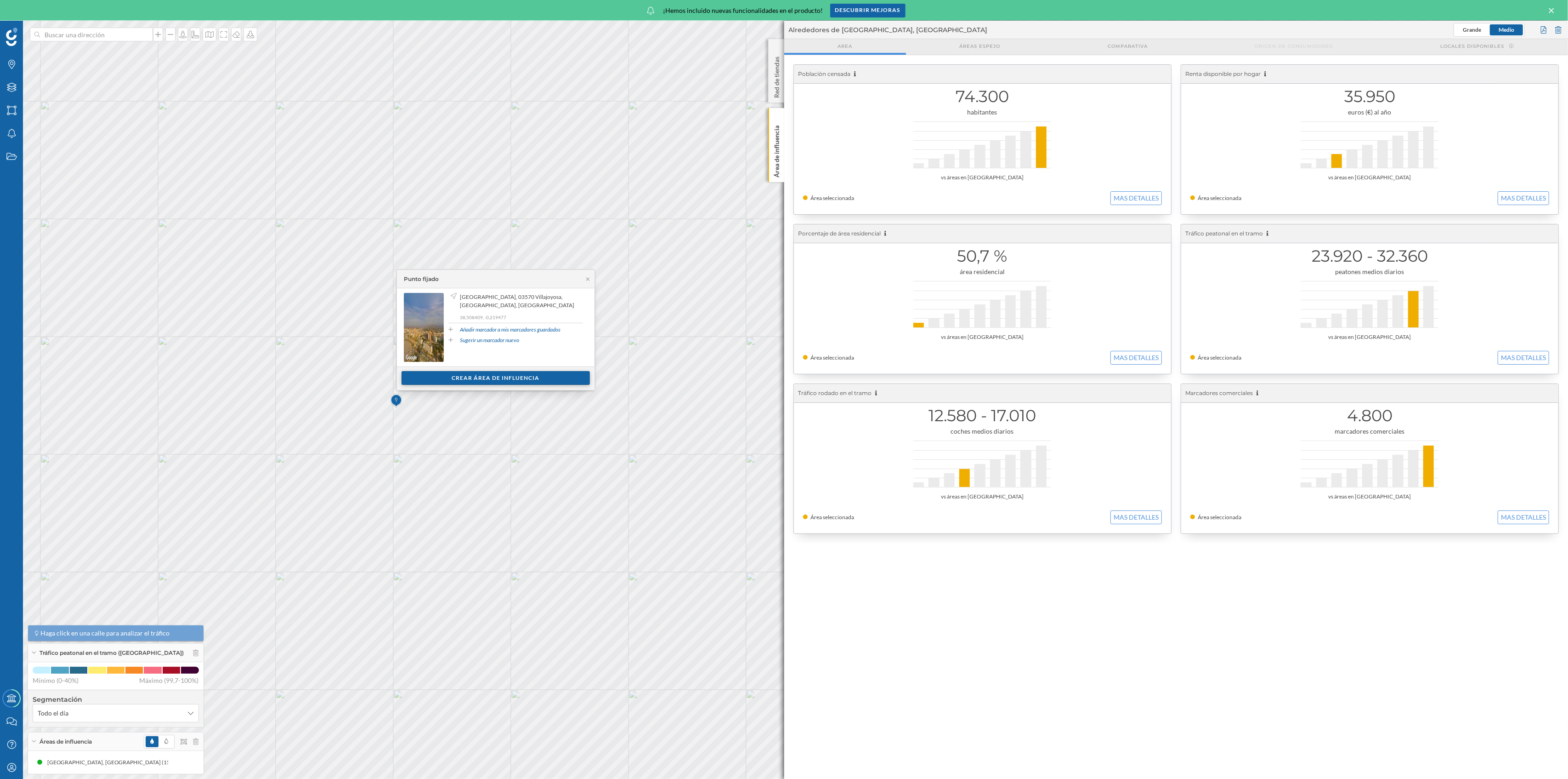
click at [475, 375] on div "Crear área de influencia" at bounding box center [495, 378] width 188 height 14
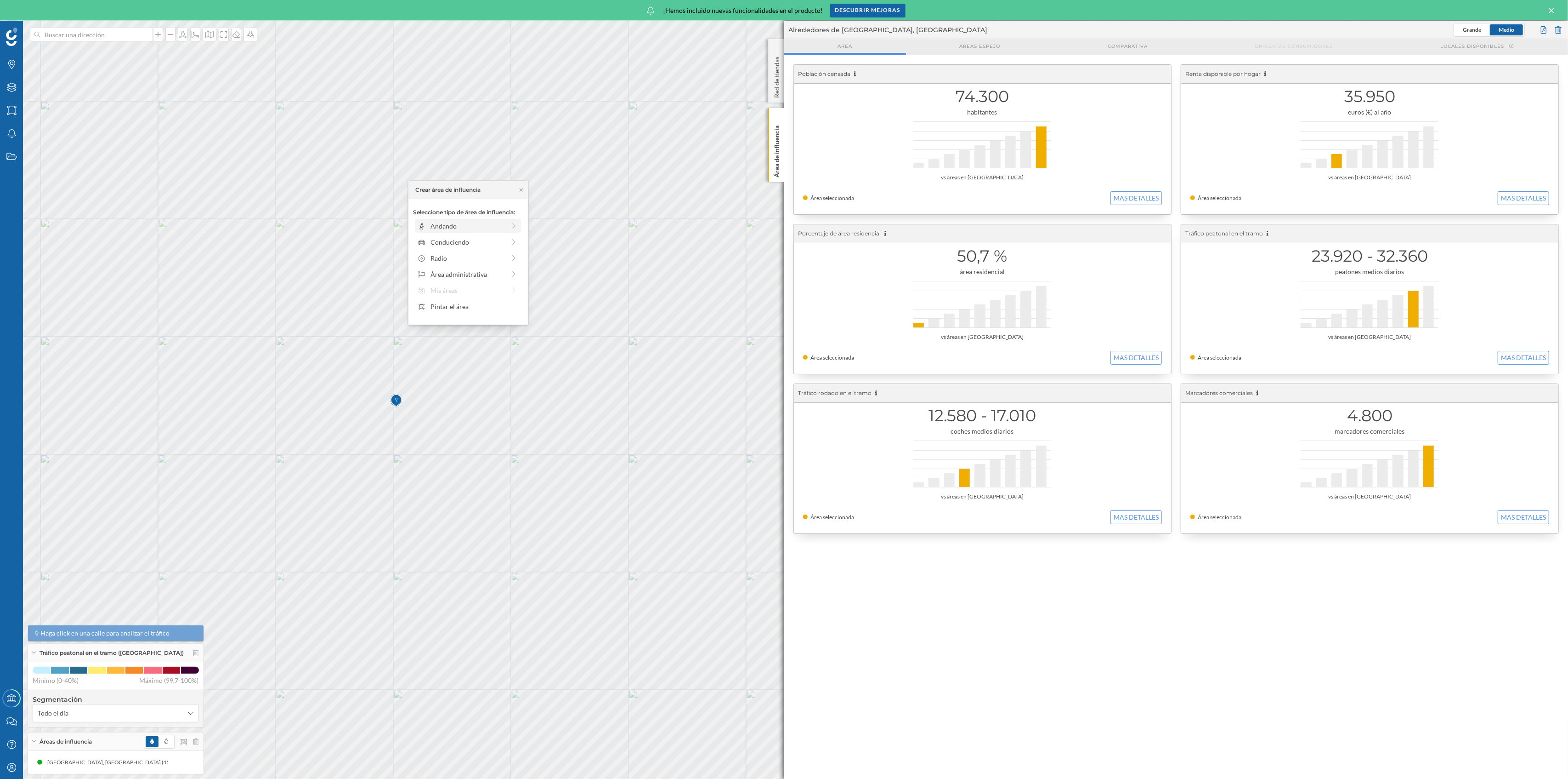
click at [497, 221] on div "Andando" at bounding box center [467, 226] width 75 height 10
drag, startPoint x: 425, startPoint y: 236, endPoint x: 502, endPoint y: 243, distance: 77.3
click at [502, 243] on div at bounding box center [501, 238] width 9 height 9
click at [502, 289] on div "Crear área de influencia" at bounding box center [468, 291] width 110 height 14
